Goal: Task Accomplishment & Management: Use online tool/utility

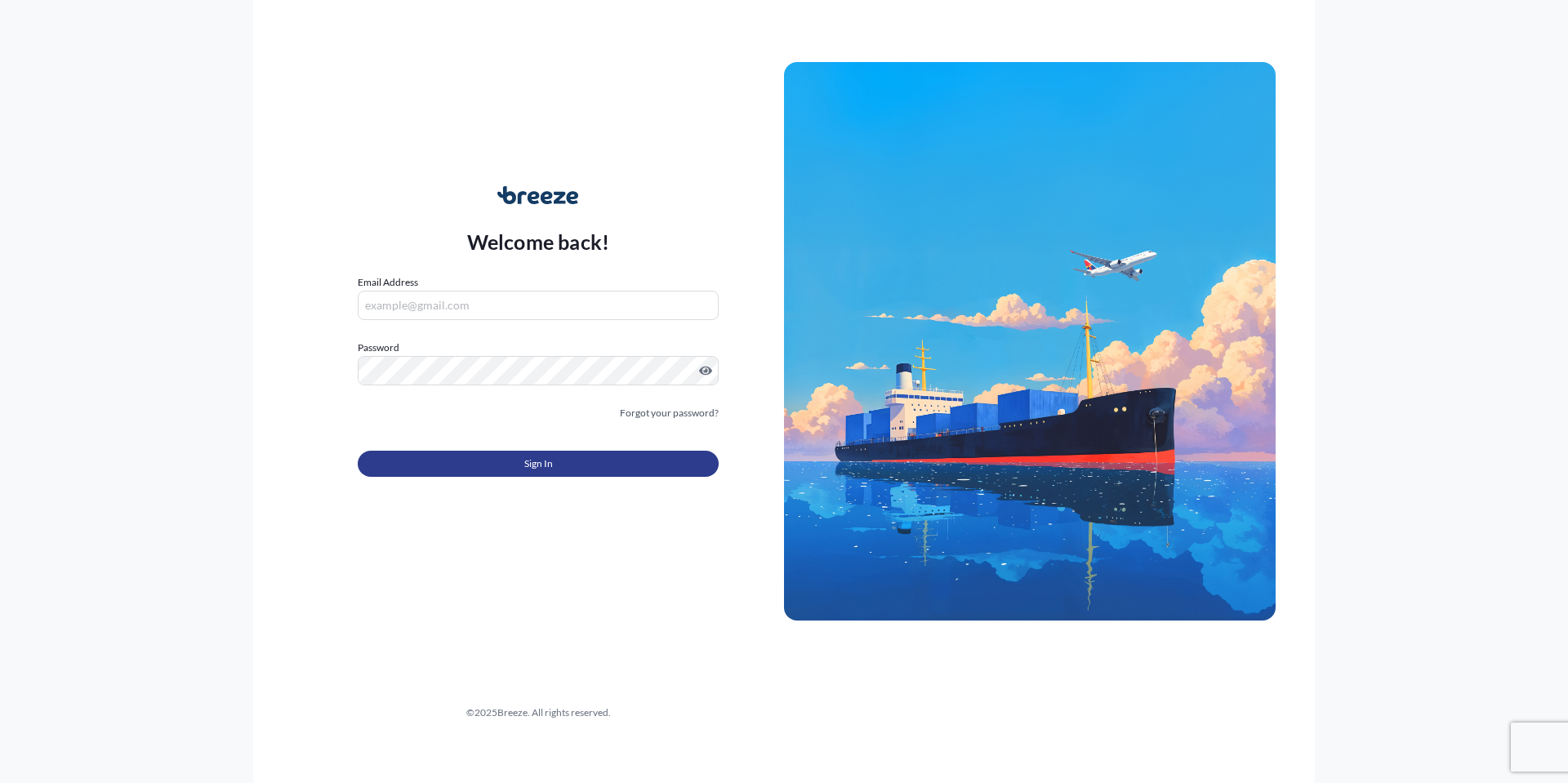
type input "[PERSON_NAME][EMAIL_ADDRESS][PERSON_NAME][DOMAIN_NAME]"
click at [663, 475] on button "Sign In" at bounding box center [538, 463] width 361 height 26
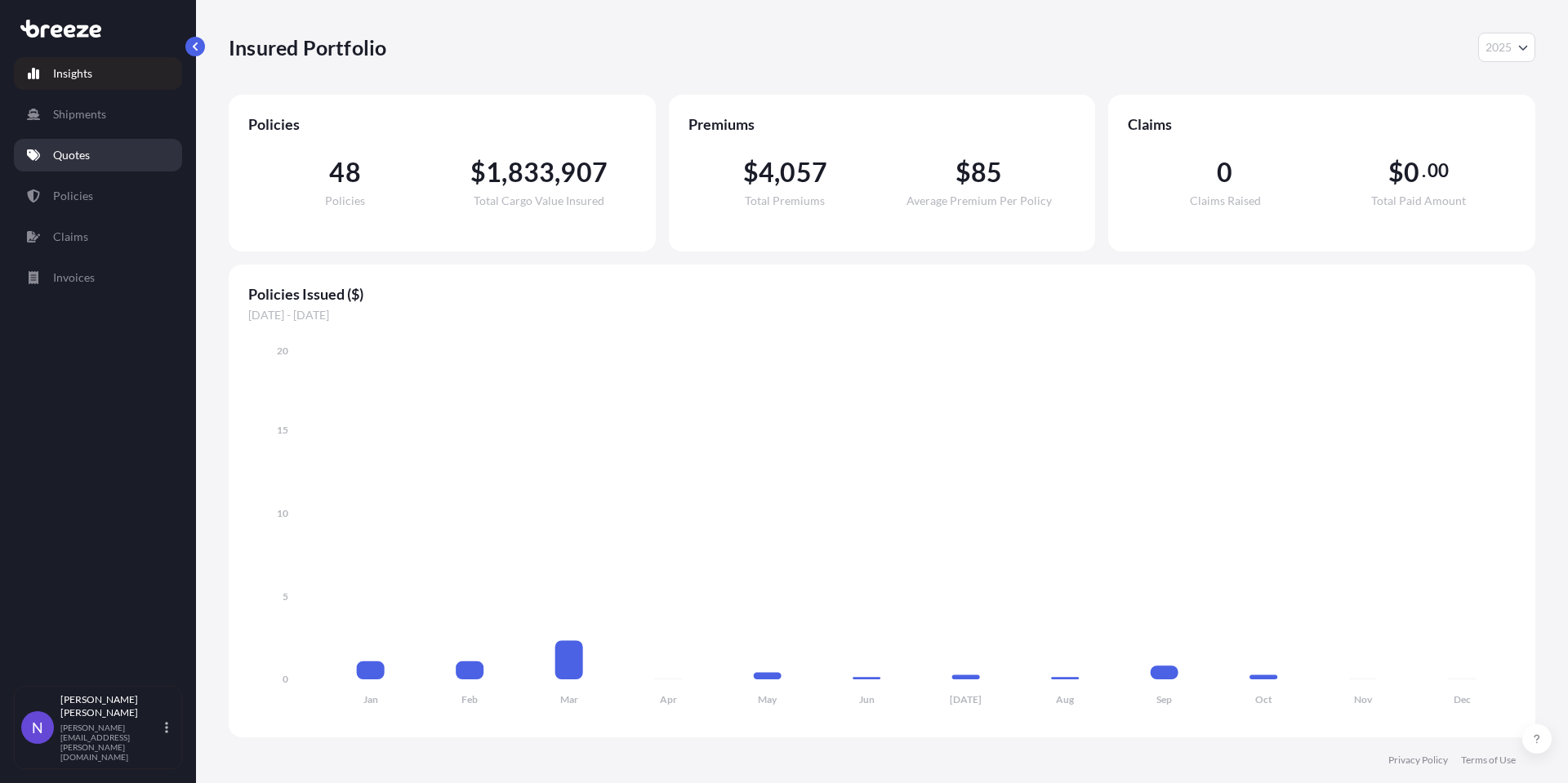
click at [95, 149] on link "Quotes" at bounding box center [98, 154] width 168 height 33
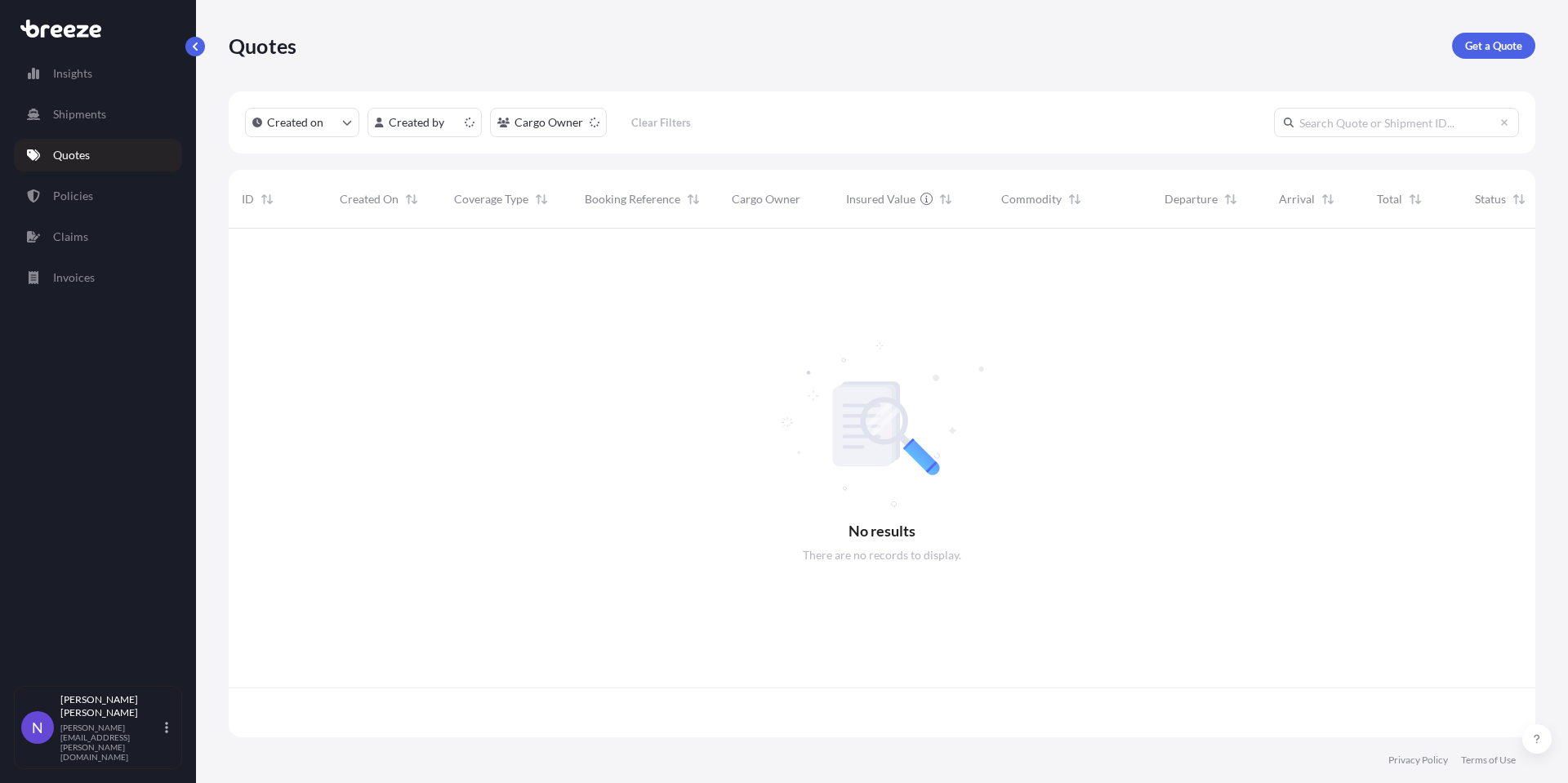
scroll to position [505, 1294]
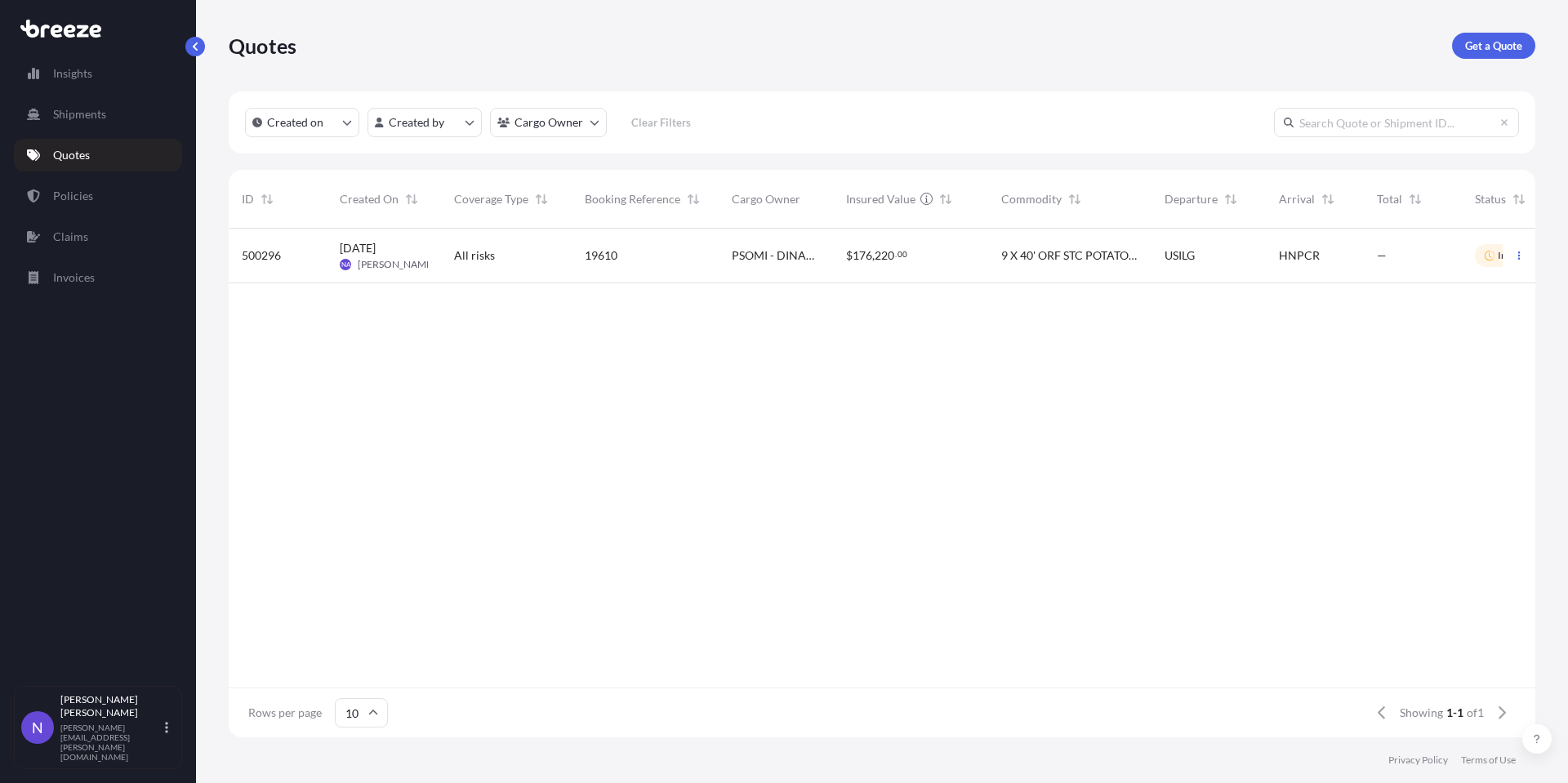
click at [843, 260] on div "$ 176 , 220 . 00" at bounding box center [911, 256] width 155 height 55
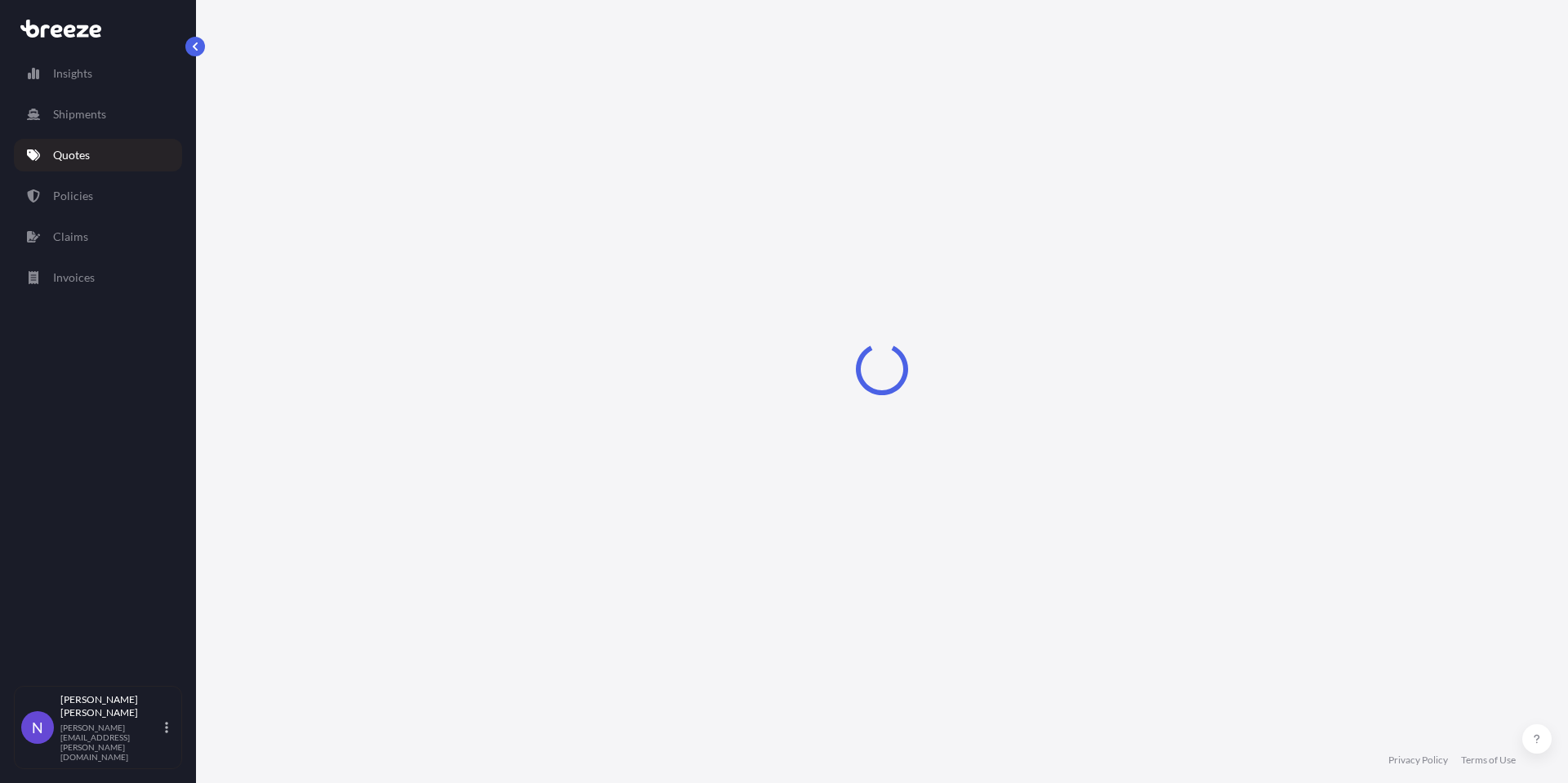
scroll to position [593, 0]
select select "Sea"
select select "2"
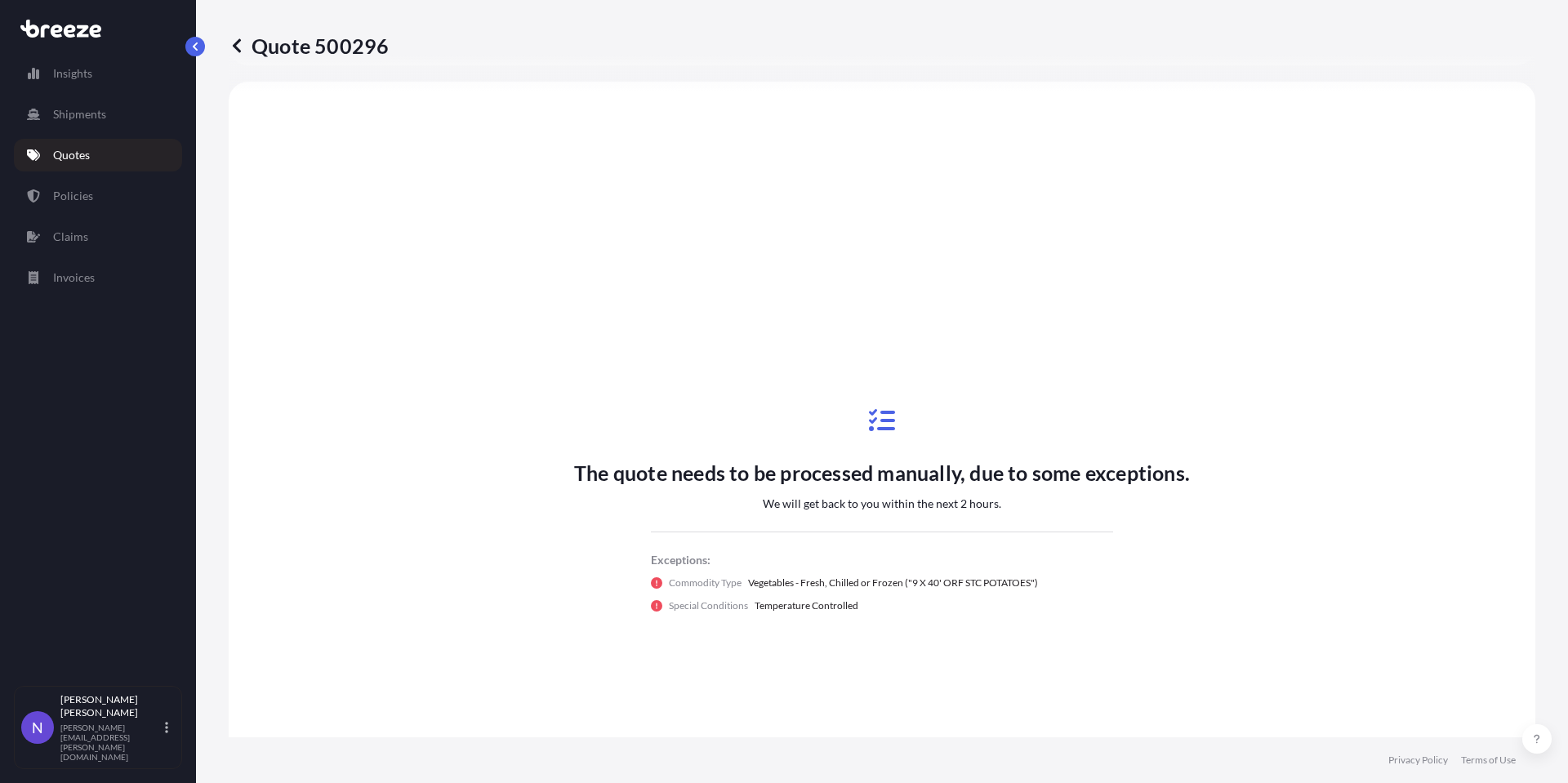
click at [238, 49] on icon at bounding box center [237, 45] width 8 height 14
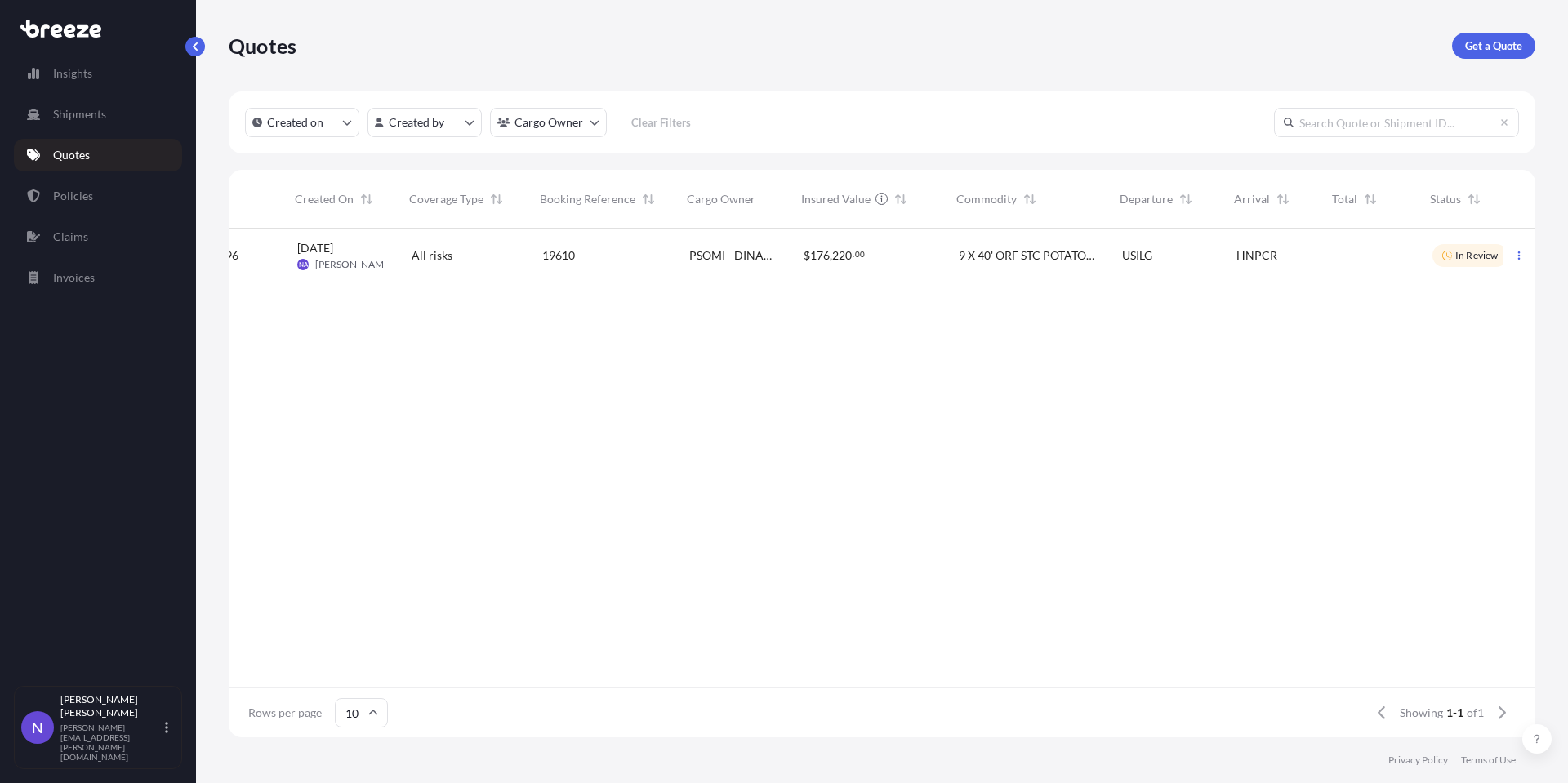
scroll to position [0, 51]
